Goal: Task Accomplishment & Management: Use online tool/utility

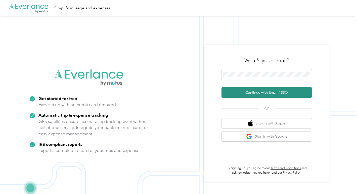
click at [233, 92] on button "Continue with Email / SSO" at bounding box center [267, 92] width 91 height 11
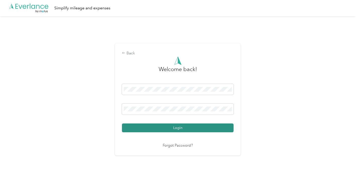
click at [162, 129] on button "Login" at bounding box center [178, 127] width 112 height 9
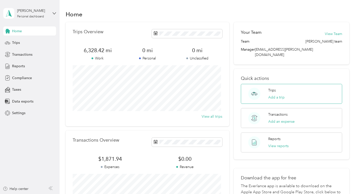
click at [273, 88] on div "Trips Add a trip" at bounding box center [277, 94] width 16 height 12
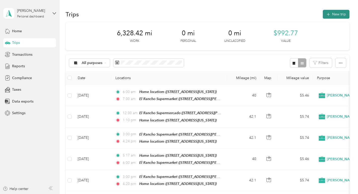
click at [331, 14] on button "New trip" at bounding box center [336, 14] width 27 height 9
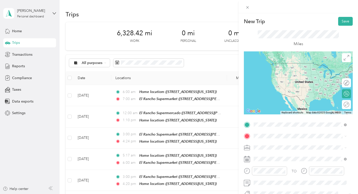
click at [295, 72] on div "Home locatiom [STREET_ADDRESS][US_STATE]" at bounding box center [289, 68] width 50 height 11
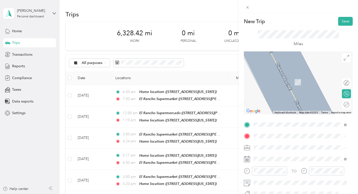
click at [280, 81] on div "TEAM [GEOGRAPHIC_DATA] [STREET_ADDRESS][PERSON_NAME]" at bounding box center [294, 80] width 60 height 12
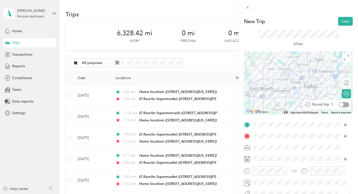
click at [344, 104] on div at bounding box center [344, 104] width 11 height 5
click at [340, 20] on button "Save" at bounding box center [346, 21] width 15 height 9
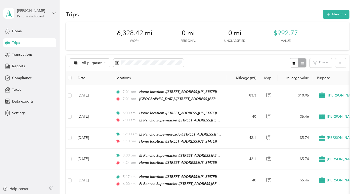
click at [27, 12] on div "[PERSON_NAME]" at bounding box center [32, 10] width 31 height 5
click at [21, 41] on div "Log out" at bounding box center [17, 39] width 19 height 5
